Goal: Navigation & Orientation: Find specific page/section

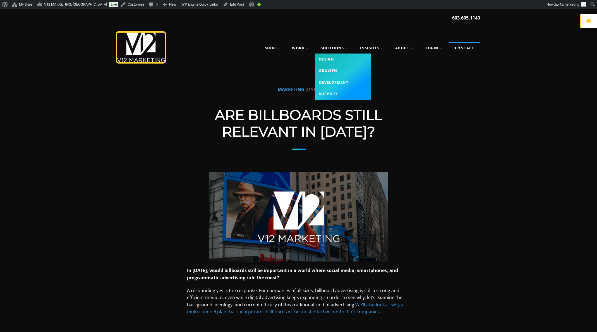
click at [334, 70] on link "Growth" at bounding box center [343, 71] width 56 height 12
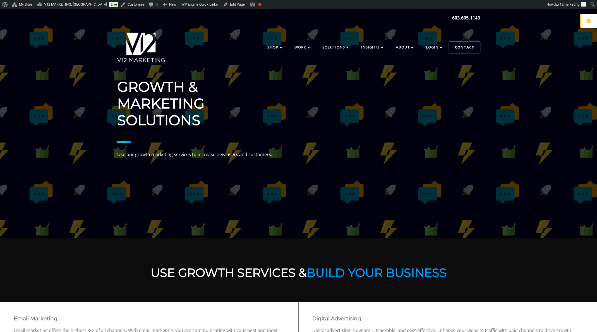
click at [456, 43] on link "Contact" at bounding box center [464, 47] width 30 height 11
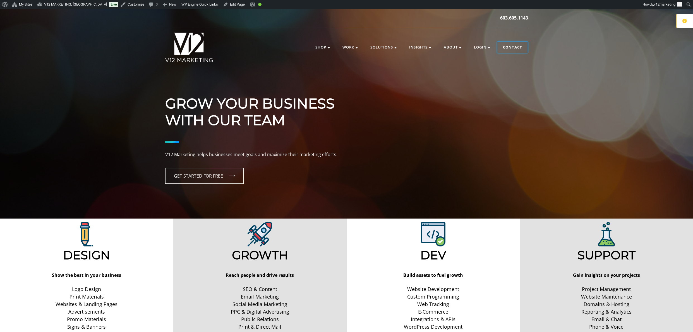
click at [521, 46] on link "Contact" at bounding box center [512, 47] width 30 height 11
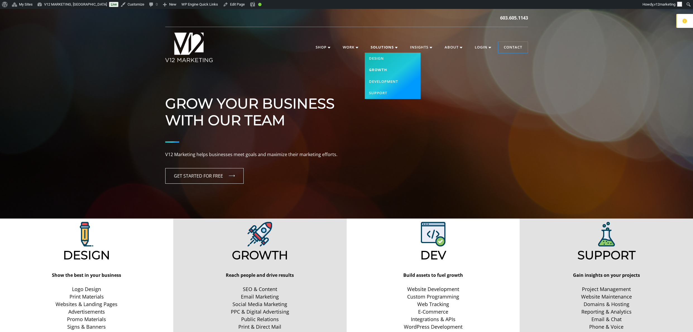
click at [382, 68] on link "Growth" at bounding box center [393, 70] width 56 height 12
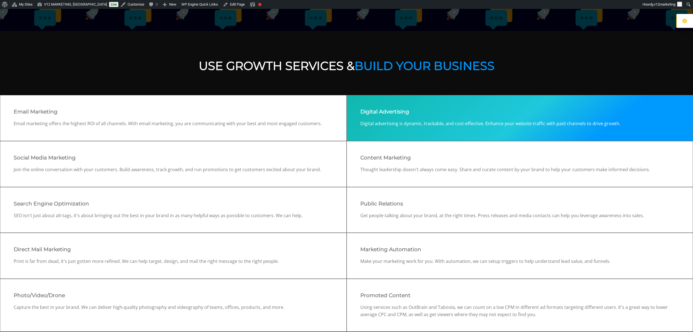
scroll to position [216, 0]
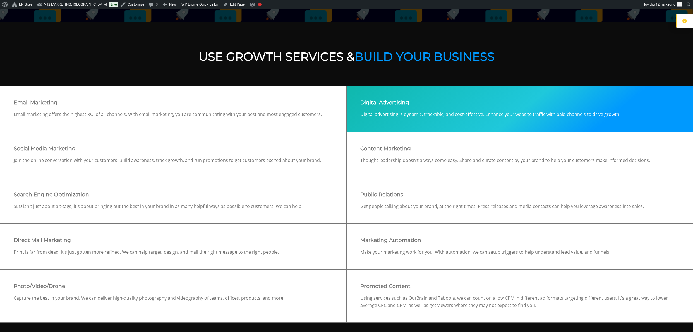
click at [422, 109] on div "Digital Advertising Digital advertising is dynamic, trackable, and cost-effecti…" at bounding box center [520, 109] width 347 height 46
